Goal: Task Accomplishment & Management: Manage account settings

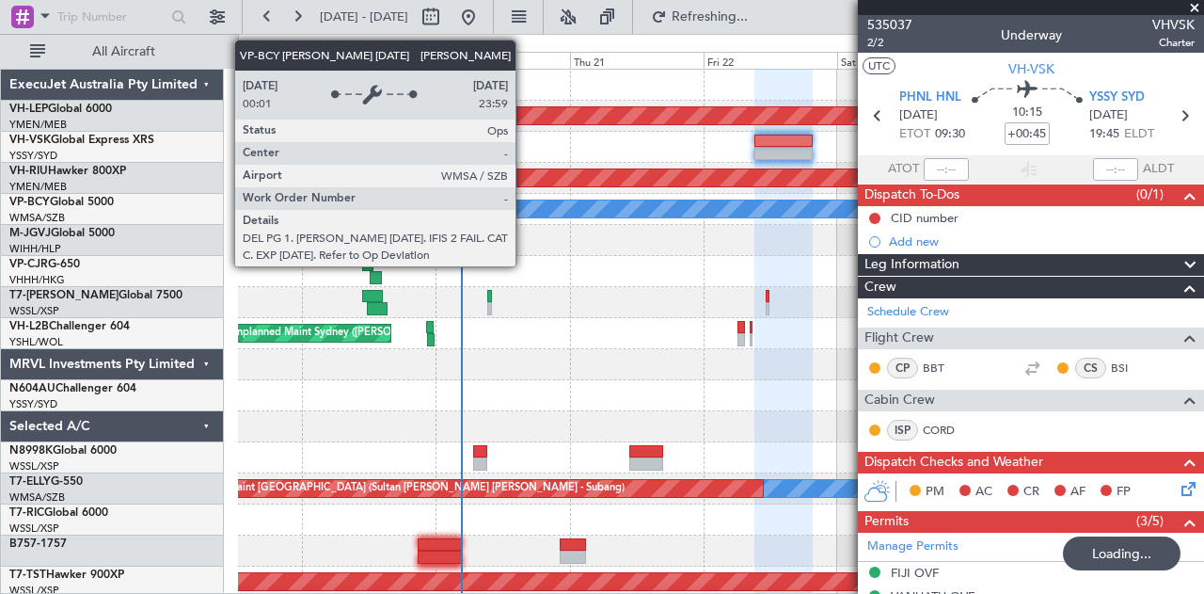
click at [224, 259] on div "Unplanned Maint Wichita (Wichita Mid-continent) Planned Maint [GEOGRAPHIC_DATA]…" at bounding box center [602, 314] width 1204 height 560
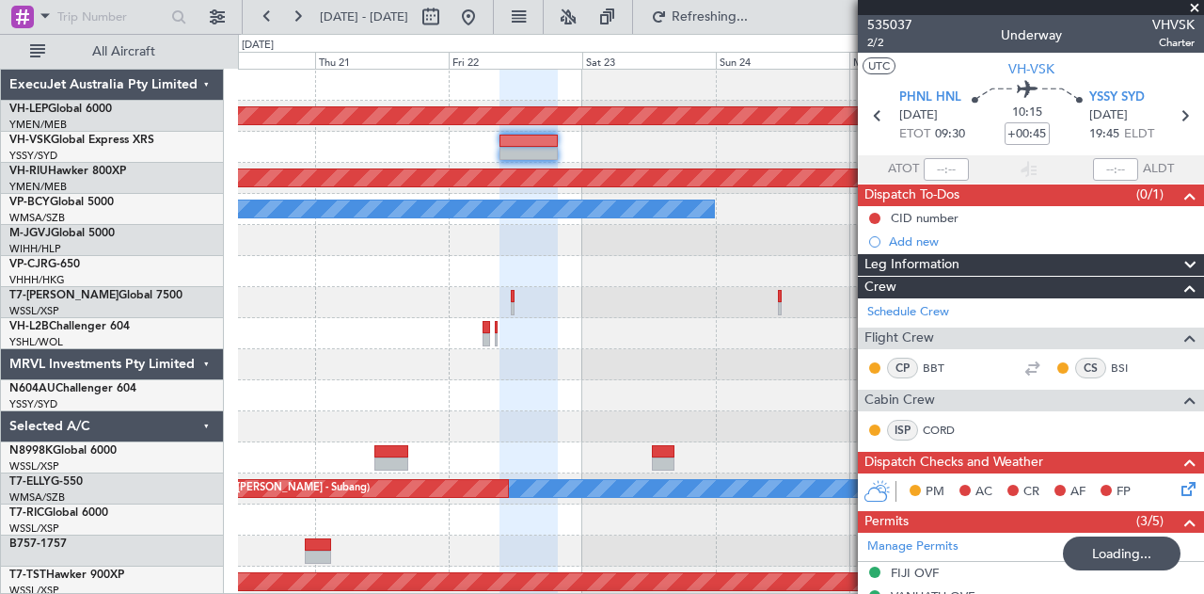
click at [441, 329] on div "Unplanned Maint Wichita (Wichita Mid-continent) Planned Maint [GEOGRAPHIC_DATA]…" at bounding box center [721, 582] width 966 height 1025
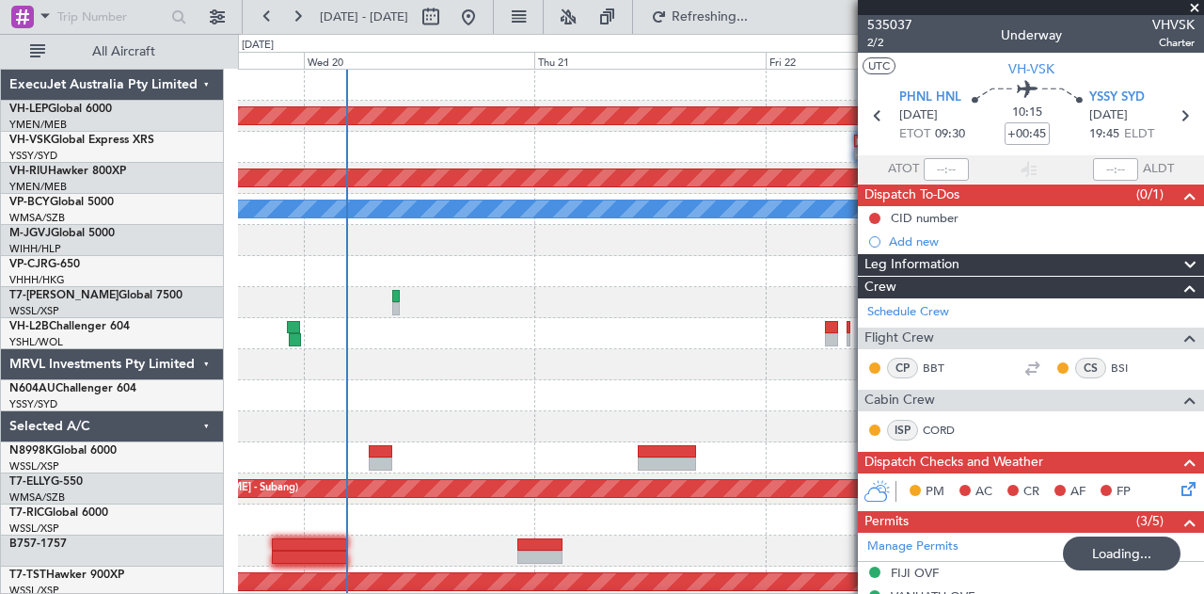
type input "+00:50"
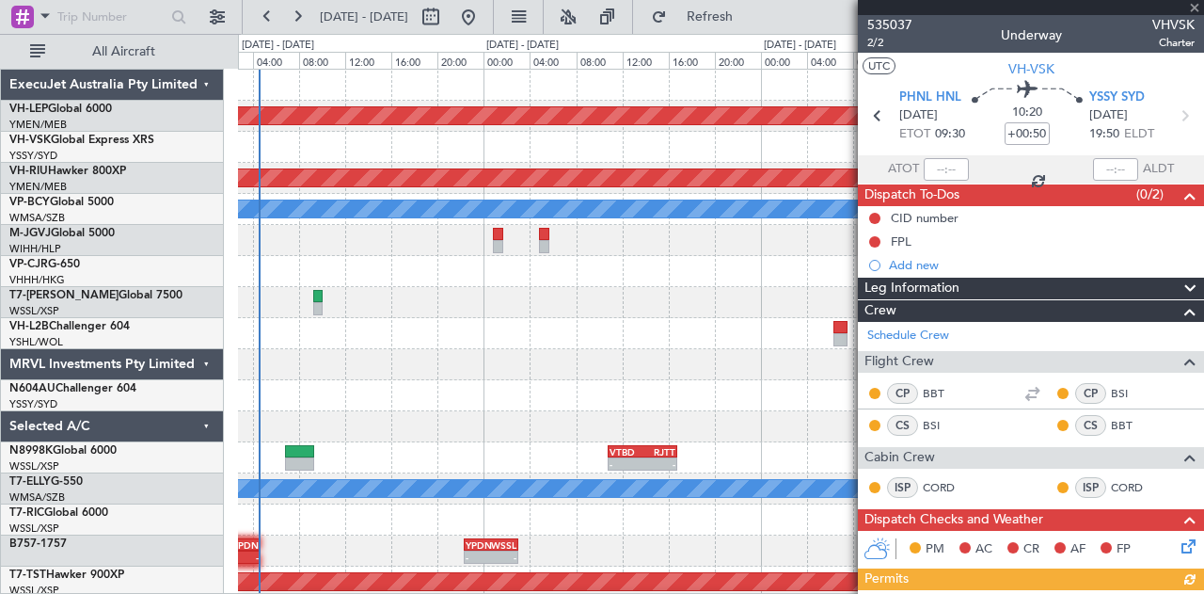
click at [269, 353] on div "Unplanned Maint Wichita (Wichita Mid-continent) - - PHNL 09:20 Z YSSY 19:55 Z P…" at bounding box center [721, 582] width 966 height 1025
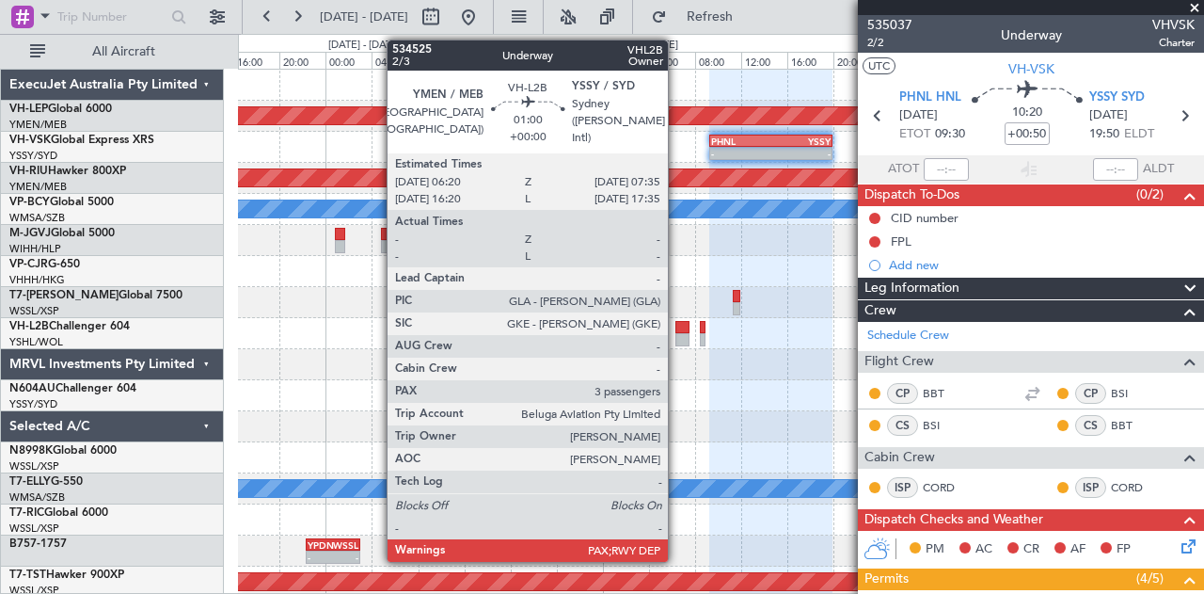
click at [677, 328] on div at bounding box center [683, 327] width 15 height 13
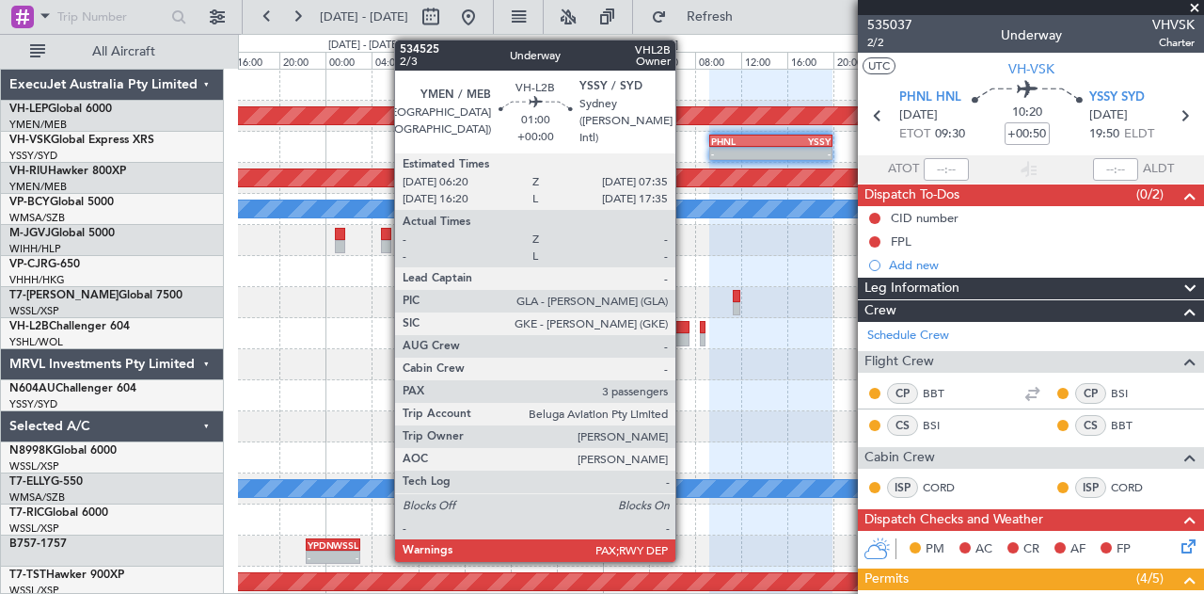
click at [685, 334] on div at bounding box center [683, 339] width 15 height 13
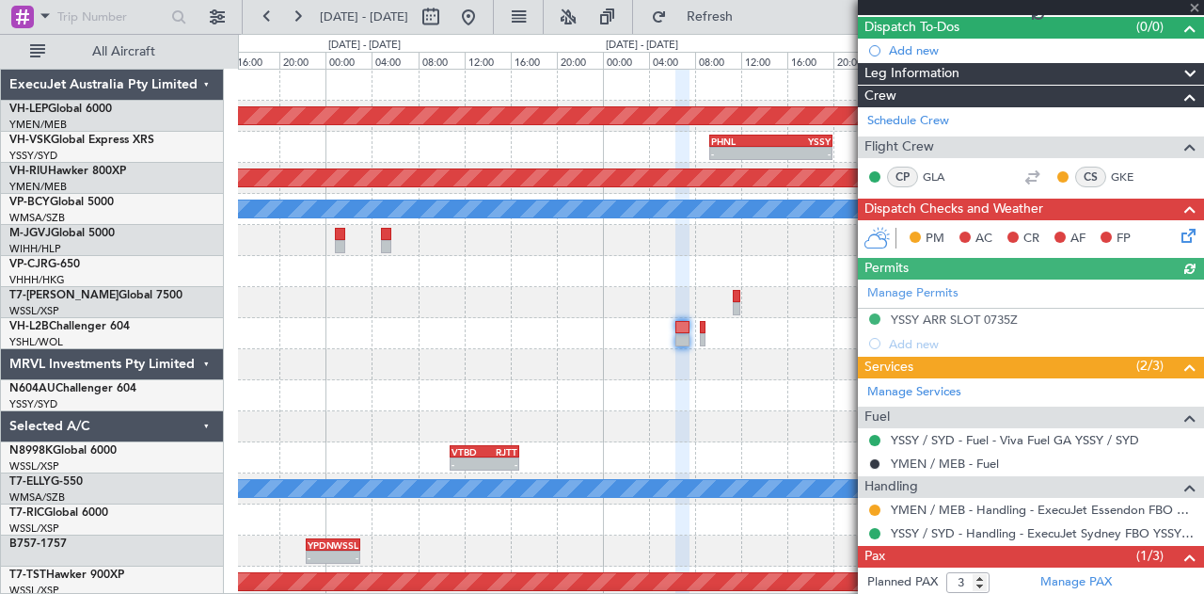
scroll to position [273, 0]
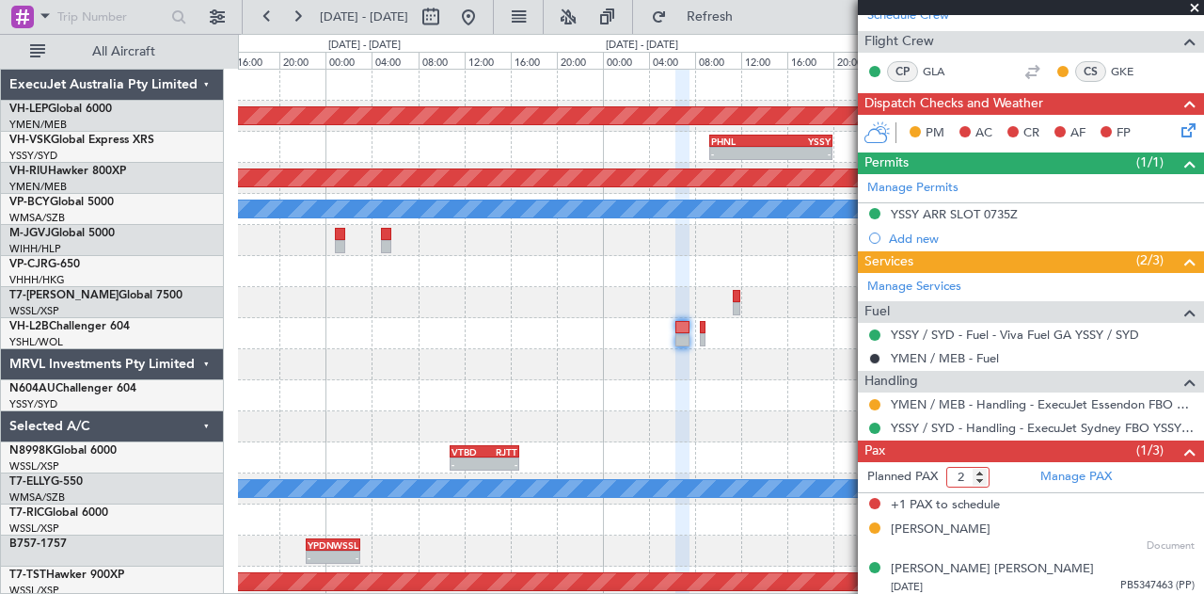
type input "2"
click at [980, 475] on input "2" at bounding box center [967, 477] width 43 height 21
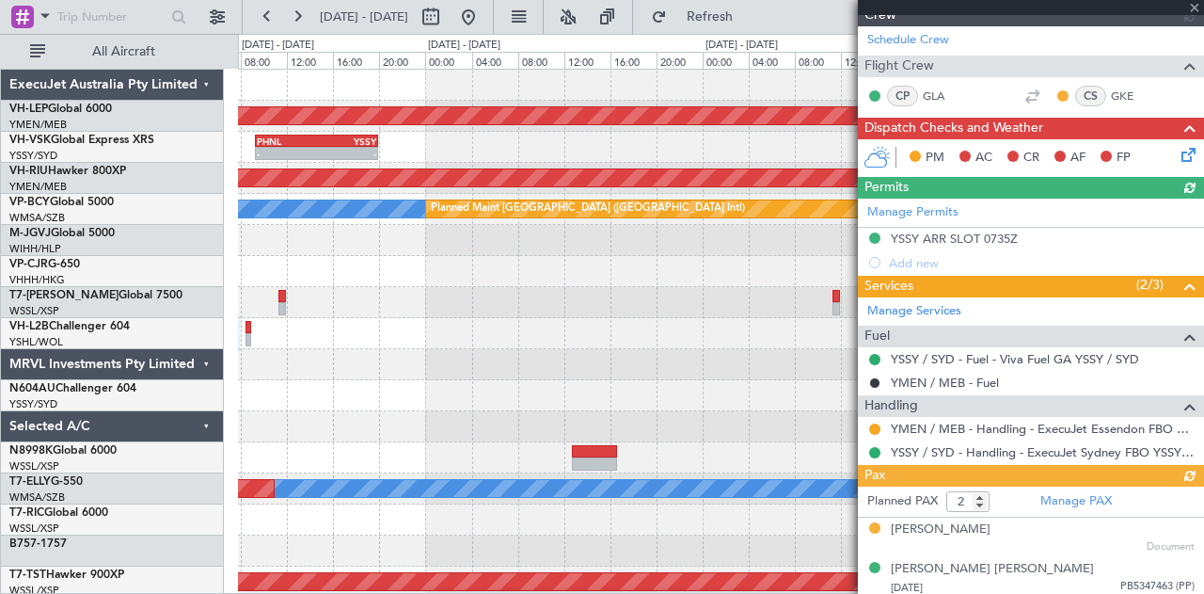
scroll to position [0, 0]
click at [301, 343] on div at bounding box center [721, 333] width 966 height 31
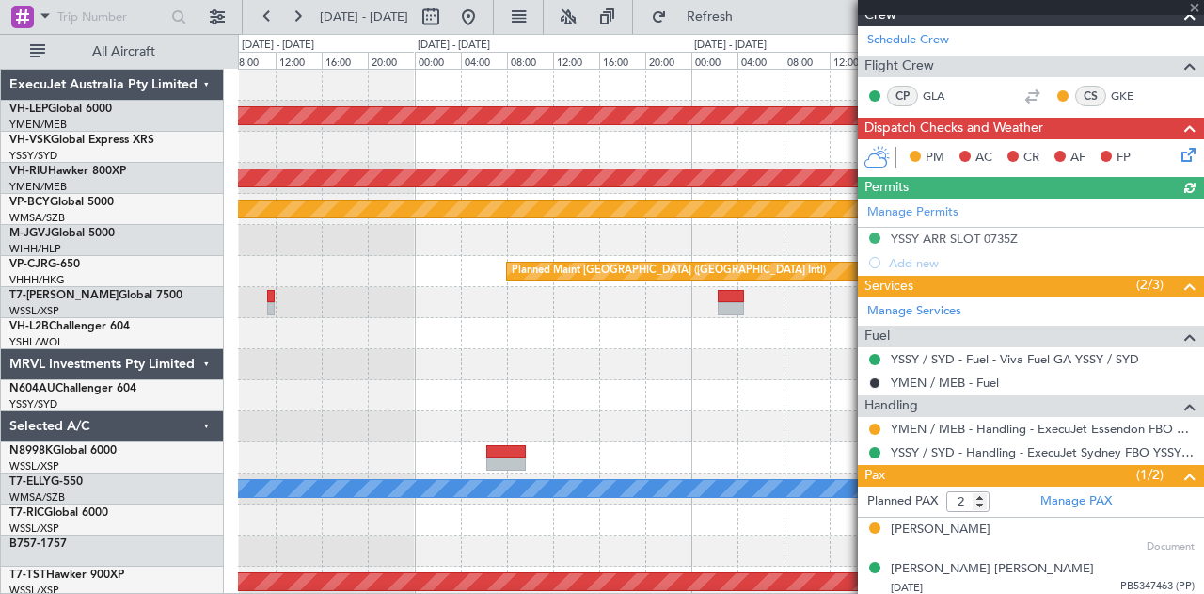
click at [352, 347] on div at bounding box center [721, 333] width 966 height 31
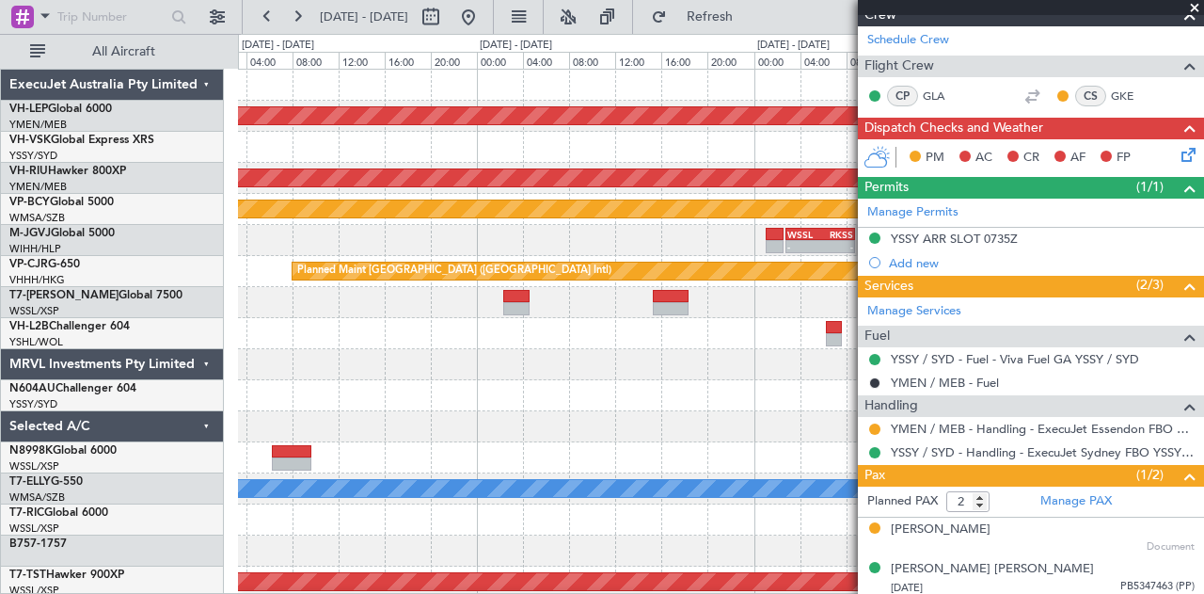
click at [292, 368] on div "Unplanned Maint Wichita (Wichita Mid-continent) Planned Maint [GEOGRAPHIC_DATA]…" at bounding box center [721, 582] width 966 height 1025
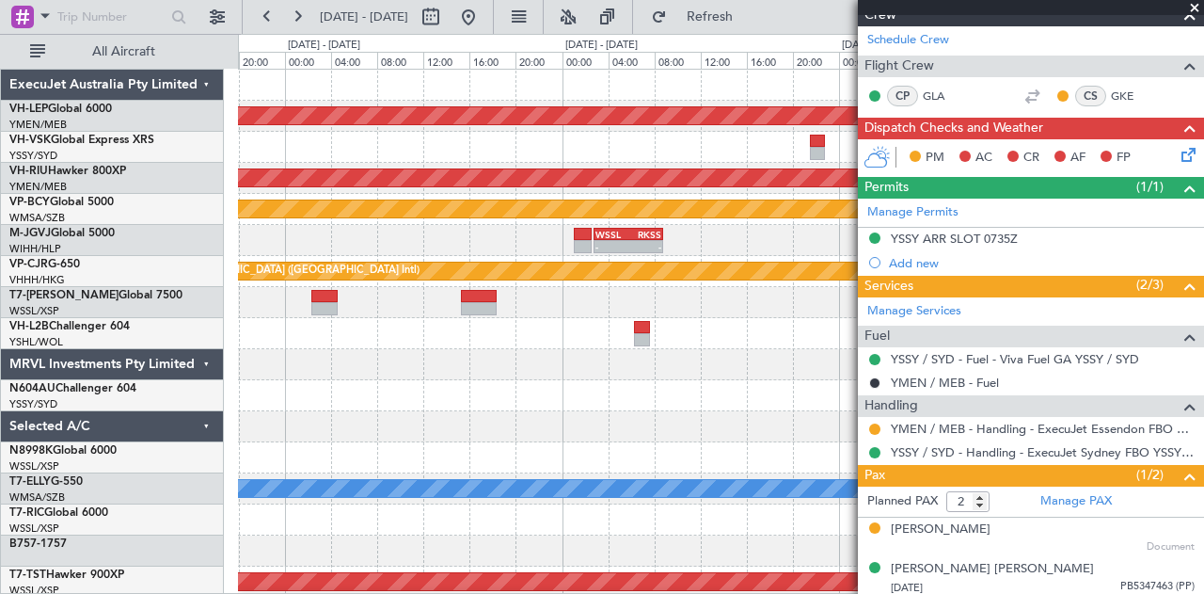
click at [352, 439] on div "Unplanned Maint Wichita (Wichita Mid-continent) Planned Maint [GEOGRAPHIC_DATA]…" at bounding box center [721, 582] width 966 height 1025
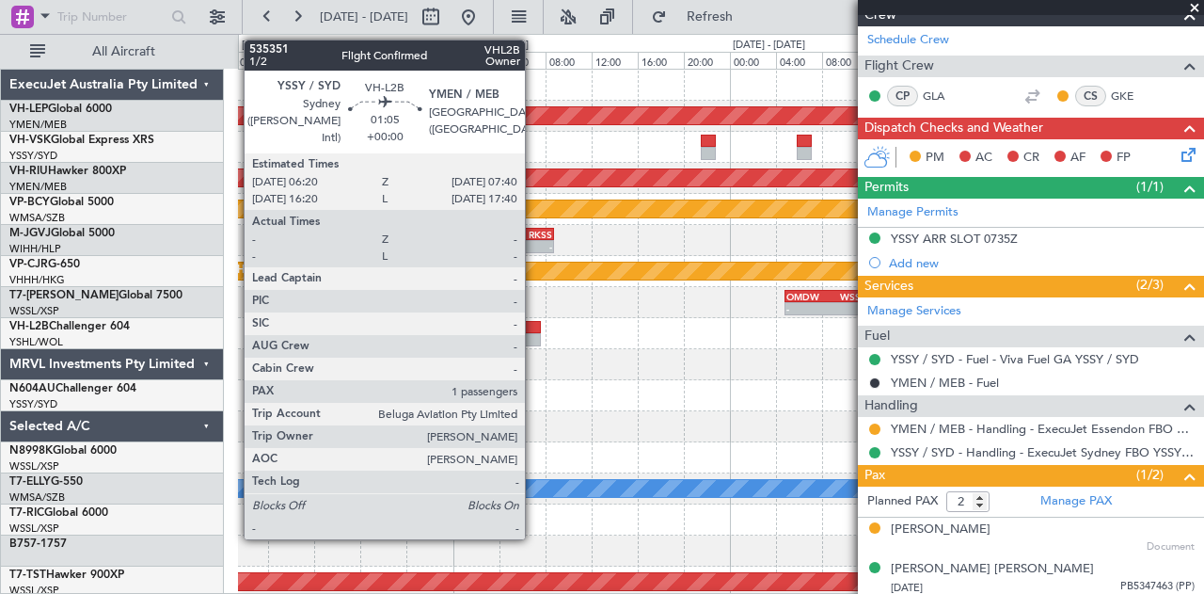
click at [534, 335] on div at bounding box center [533, 339] width 16 height 13
